Goal: Task Accomplishment & Management: Use online tool/utility

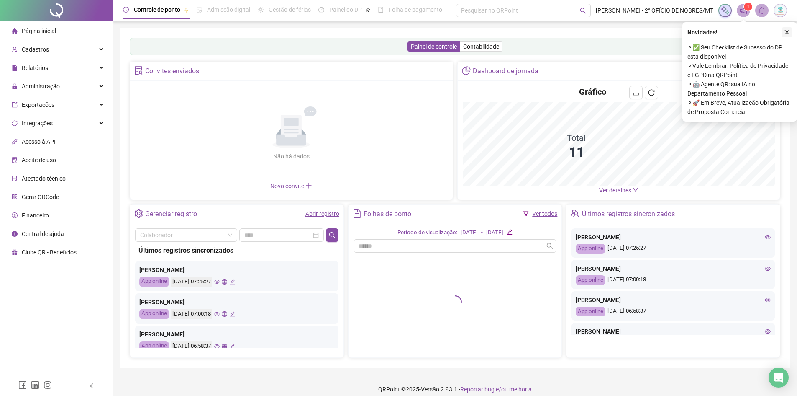
click at [787, 31] on icon "close" at bounding box center [787, 32] width 6 height 6
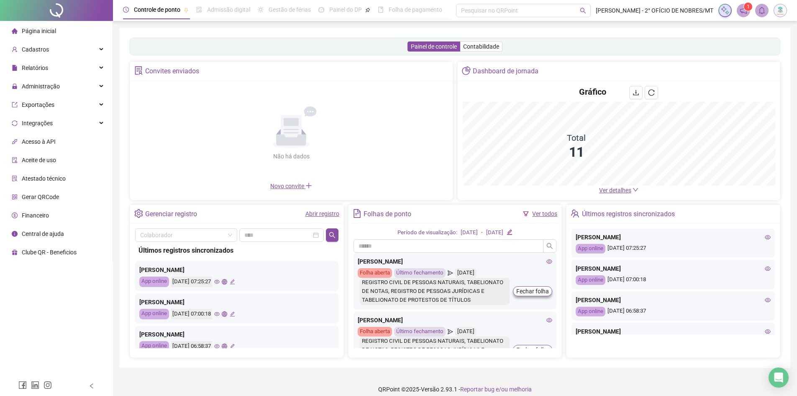
click at [26, 37] on div "Página inicial" at bounding box center [34, 31] width 44 height 17
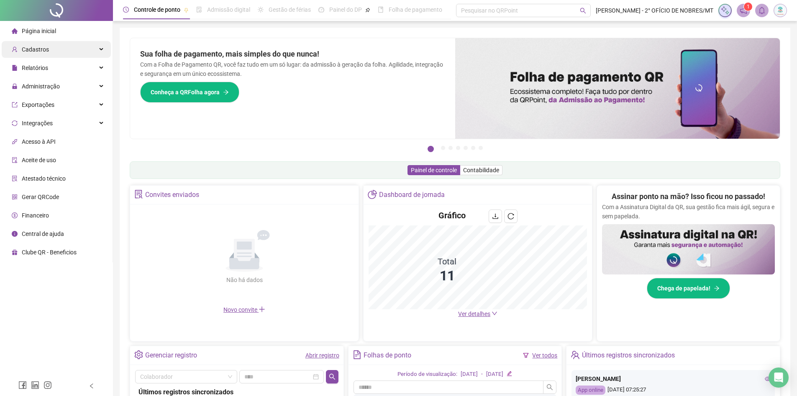
click at [39, 46] on span "Cadastros" at bounding box center [35, 49] width 27 height 7
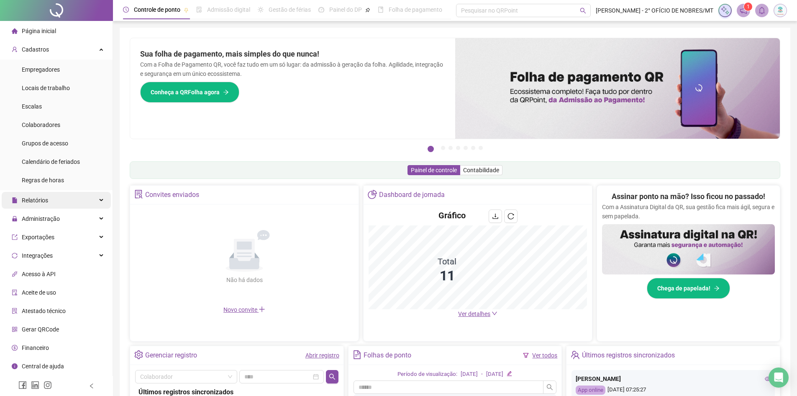
click at [42, 203] on span "Relatórios" at bounding box center [35, 200] width 26 height 7
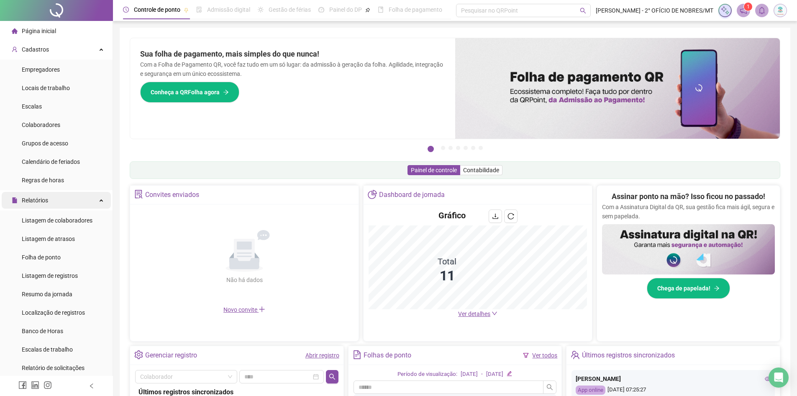
click at [42, 204] on span "Relatórios" at bounding box center [30, 200] width 36 height 17
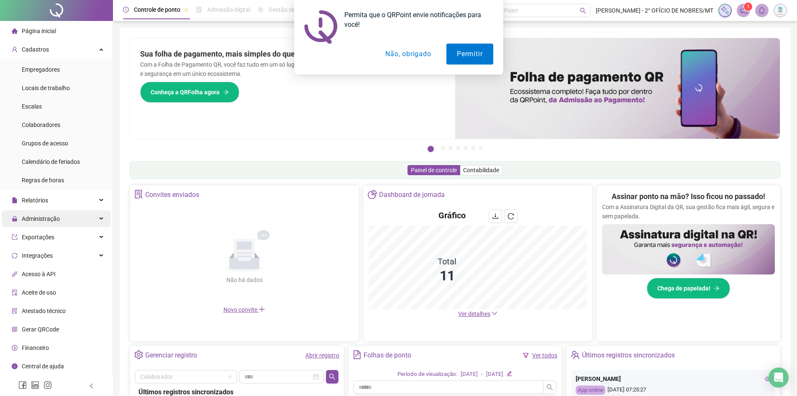
click at [42, 218] on span "Administração" at bounding box center [41, 218] width 38 height 7
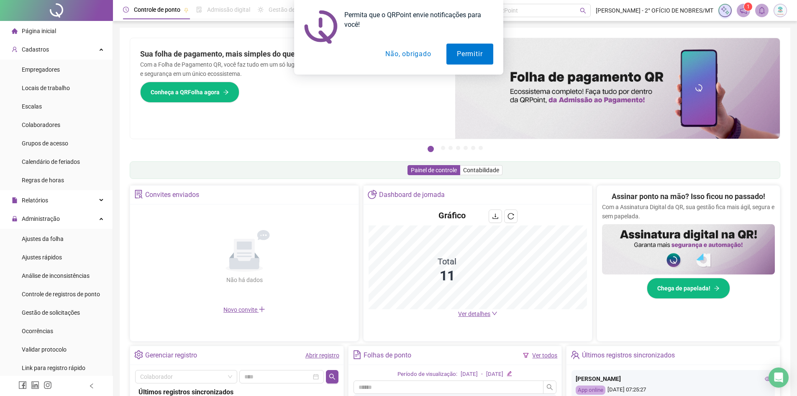
click at [65, 302] on ul "Ajustes da folha Ajustes rápidos Análise de inconsistências Controle de registr…" at bounding box center [56, 303] width 113 height 149
click at [65, 298] on div "Controle de registros de ponto" at bounding box center [61, 293] width 78 height 17
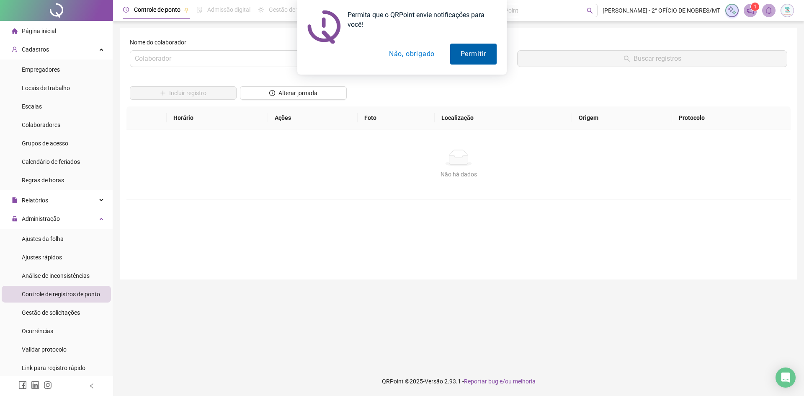
click at [471, 50] on button "Permitir" at bounding box center [473, 54] width 46 height 21
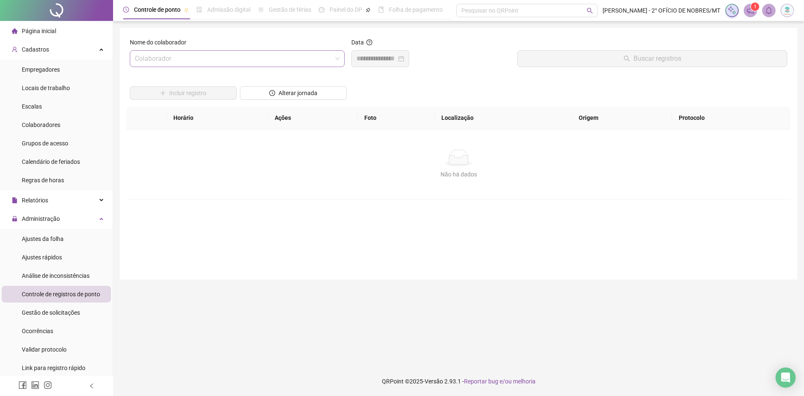
click at [307, 55] on input "search" at bounding box center [233, 59] width 197 height 16
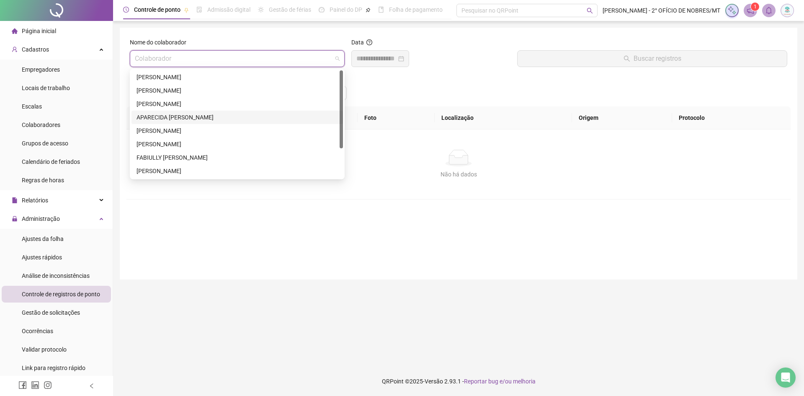
click at [212, 114] on div "APARECIDA [PERSON_NAME]" at bounding box center [236, 117] width 201 height 9
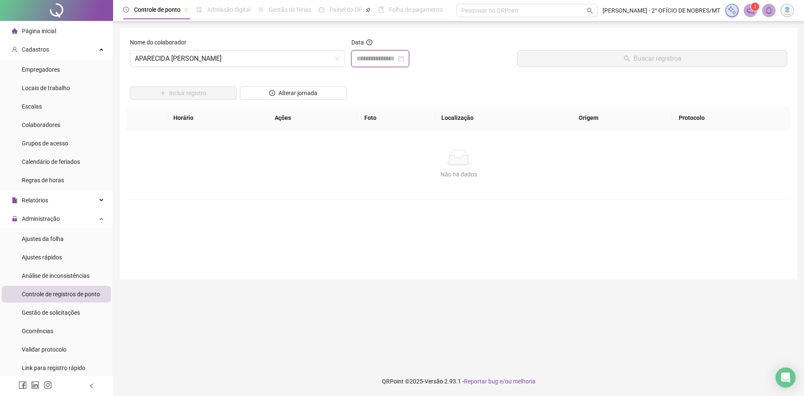
click at [396, 56] on input at bounding box center [376, 59] width 40 height 10
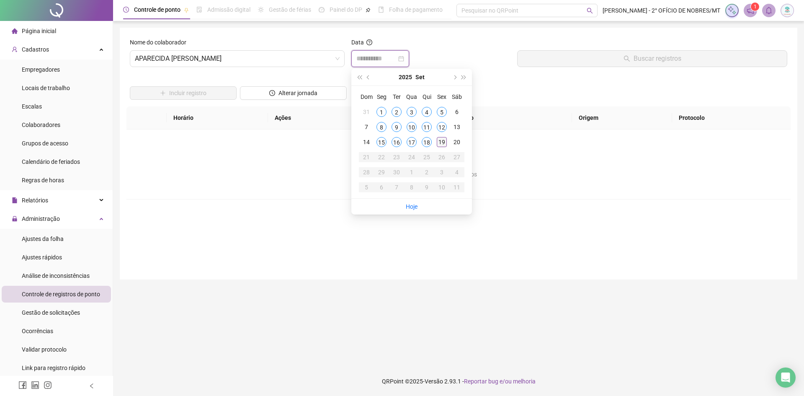
type input "**********"
click at [441, 144] on div "19" at bounding box center [442, 142] width 10 height 10
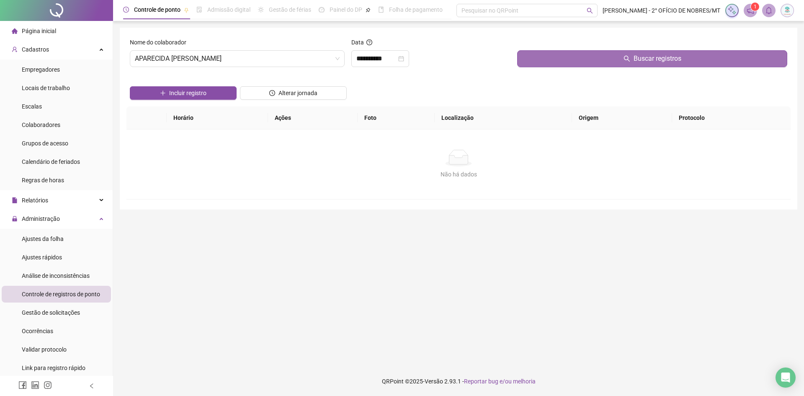
click at [587, 57] on button "Buscar registros" at bounding box center [652, 58] width 270 height 17
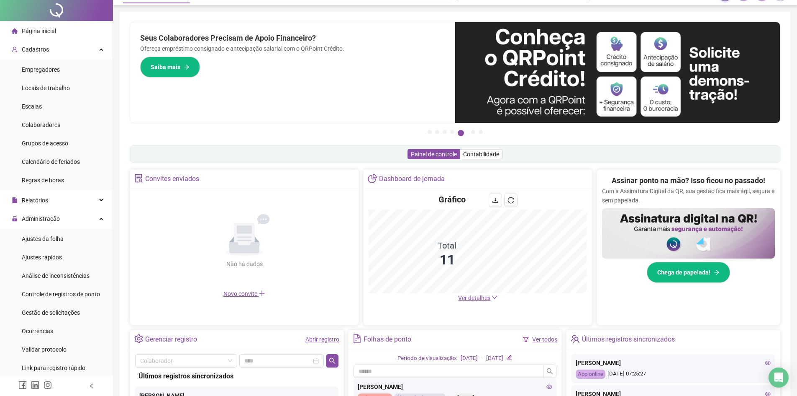
scroll to position [17, 0]
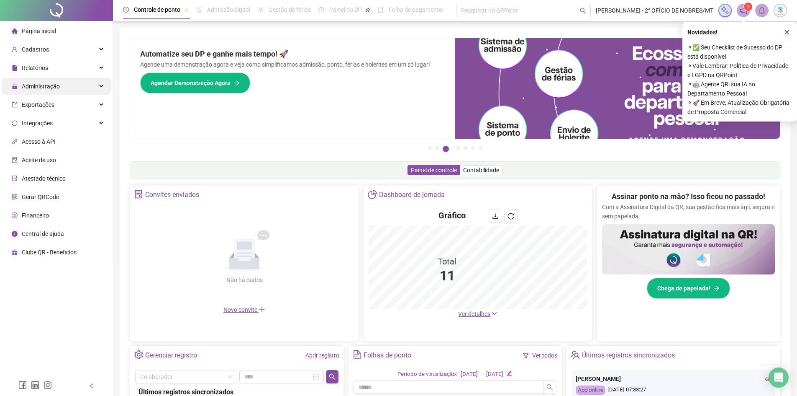
click at [53, 85] on span "Administração" at bounding box center [41, 86] width 38 height 7
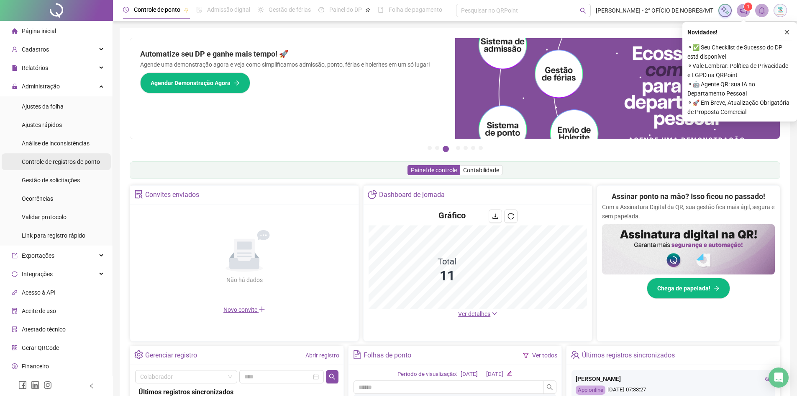
click at [60, 158] on span "Controle de registros de ponto" at bounding box center [61, 161] width 78 height 7
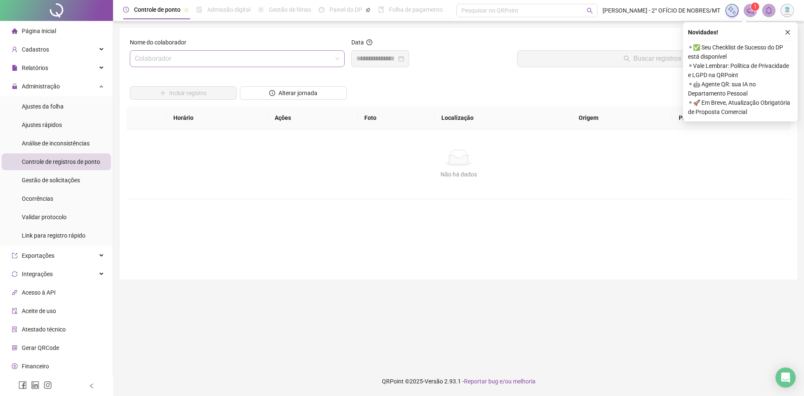
click at [211, 62] on input "search" at bounding box center [233, 59] width 197 height 16
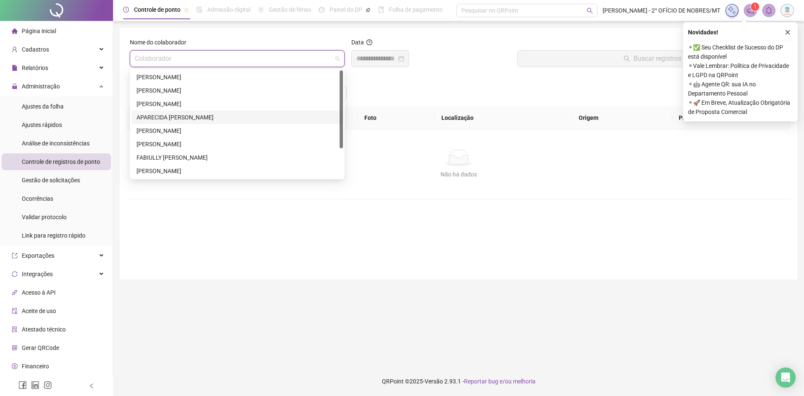
click at [197, 115] on div "APARECIDA [PERSON_NAME]" at bounding box center [236, 117] width 201 height 9
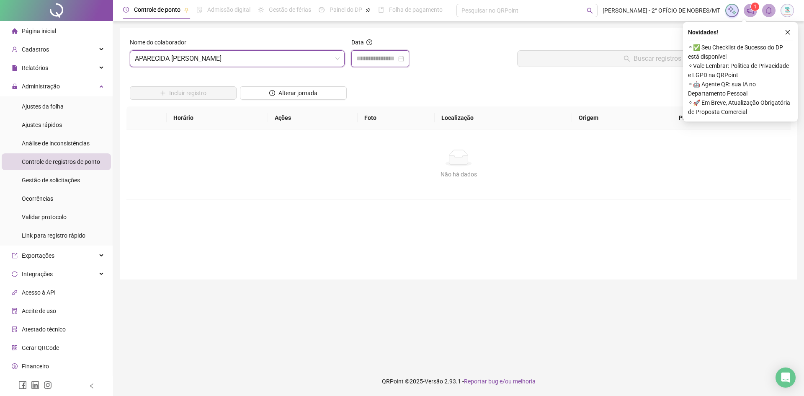
click at [375, 62] on input at bounding box center [376, 59] width 40 height 10
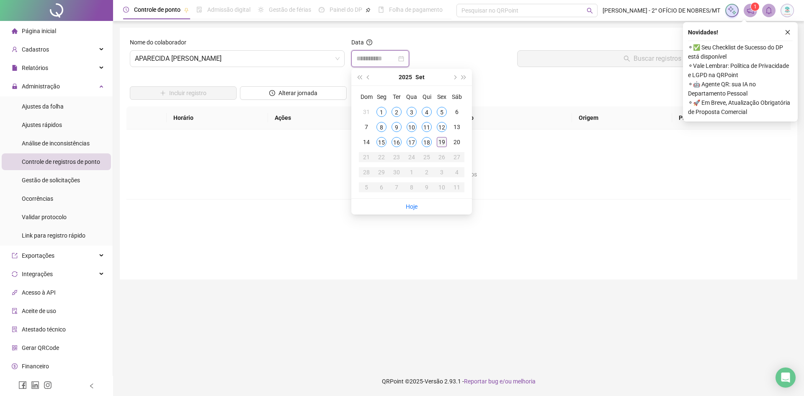
type input "**********"
click at [443, 146] on div "19" at bounding box center [442, 142] width 10 height 10
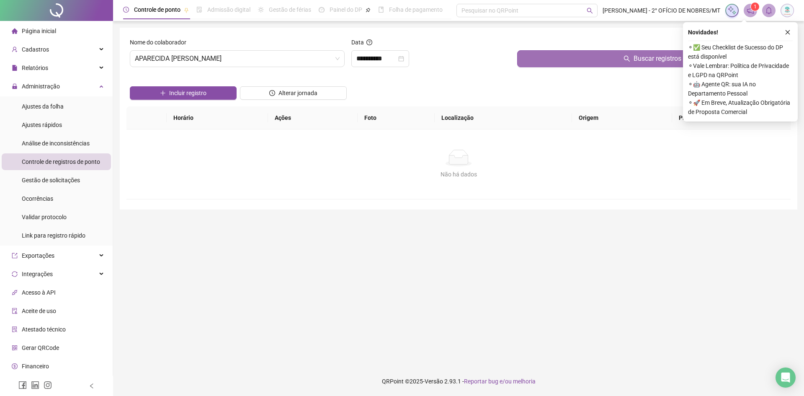
click at [545, 60] on button "Buscar registros" at bounding box center [652, 58] width 270 height 17
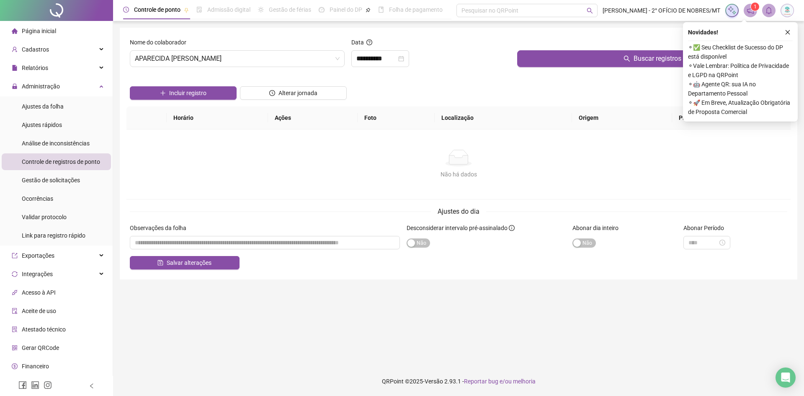
click at [788, 32] on icon "close" at bounding box center [787, 32] width 5 height 5
